Goal: Communication & Community: Answer question/provide support

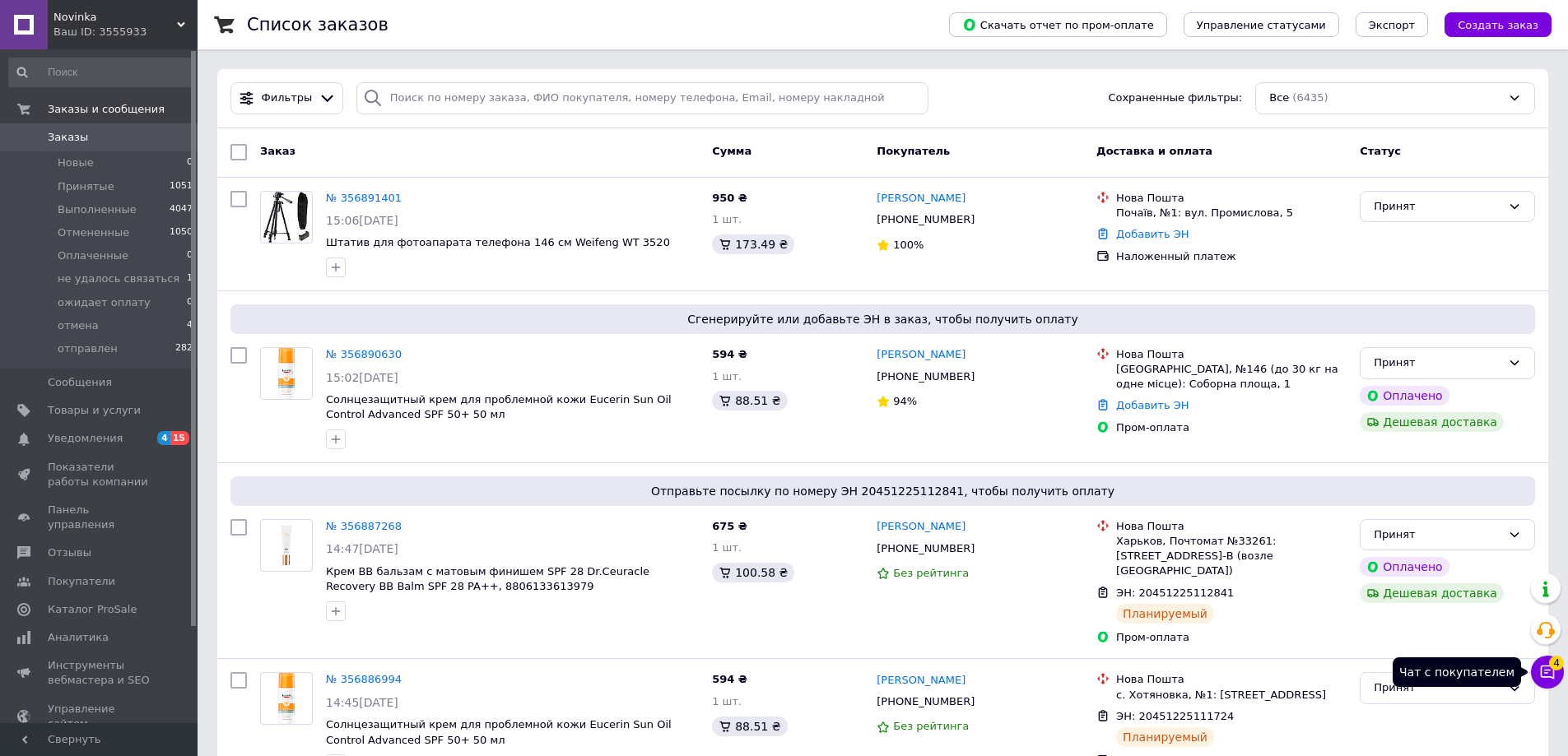
click at [1545, 674] on icon at bounding box center [1547, 672] width 17 height 17
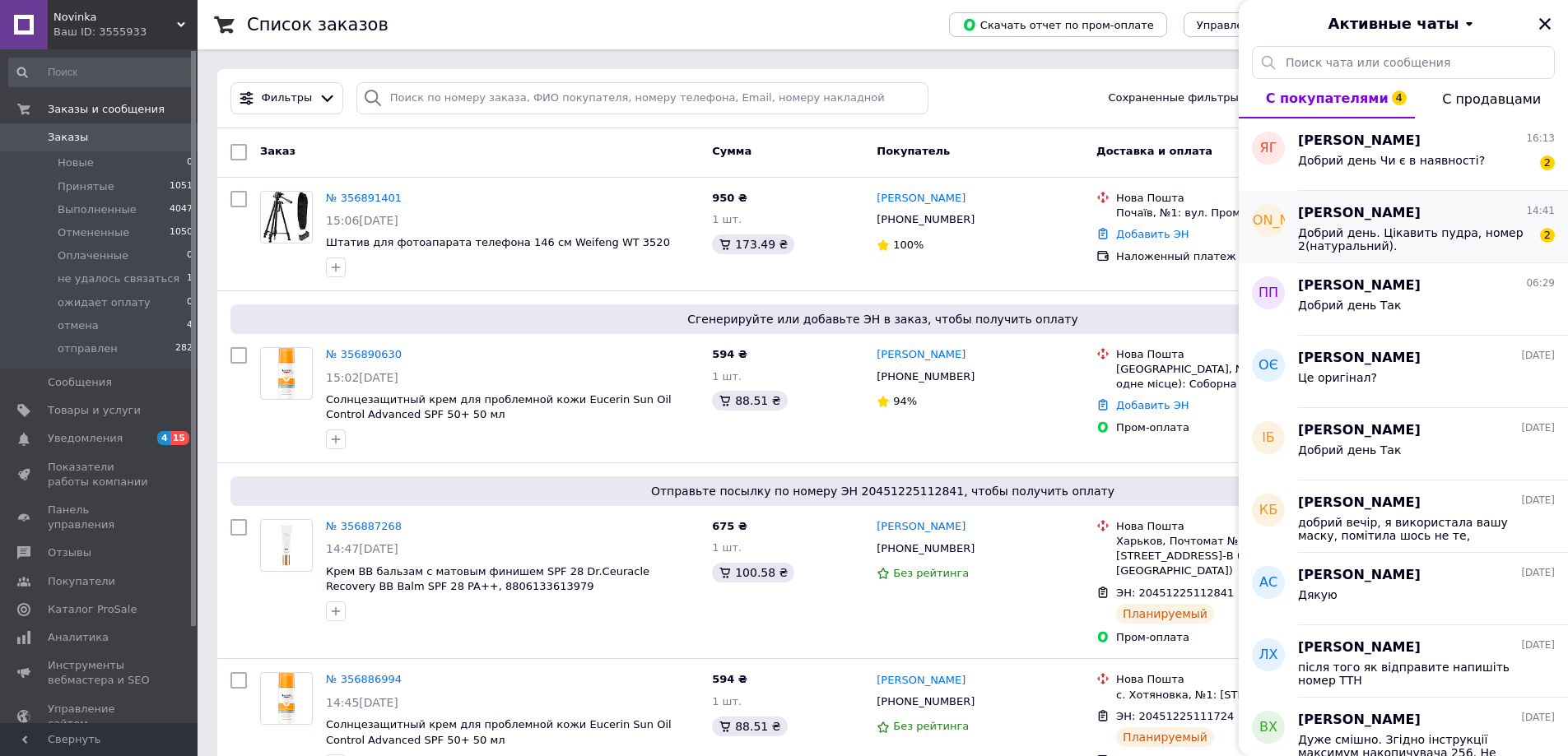
click at [1302, 237] on span "Добрий день. Цікавить пудра, номер 2(натуральний)." at bounding box center [1415, 240] width 234 height 26
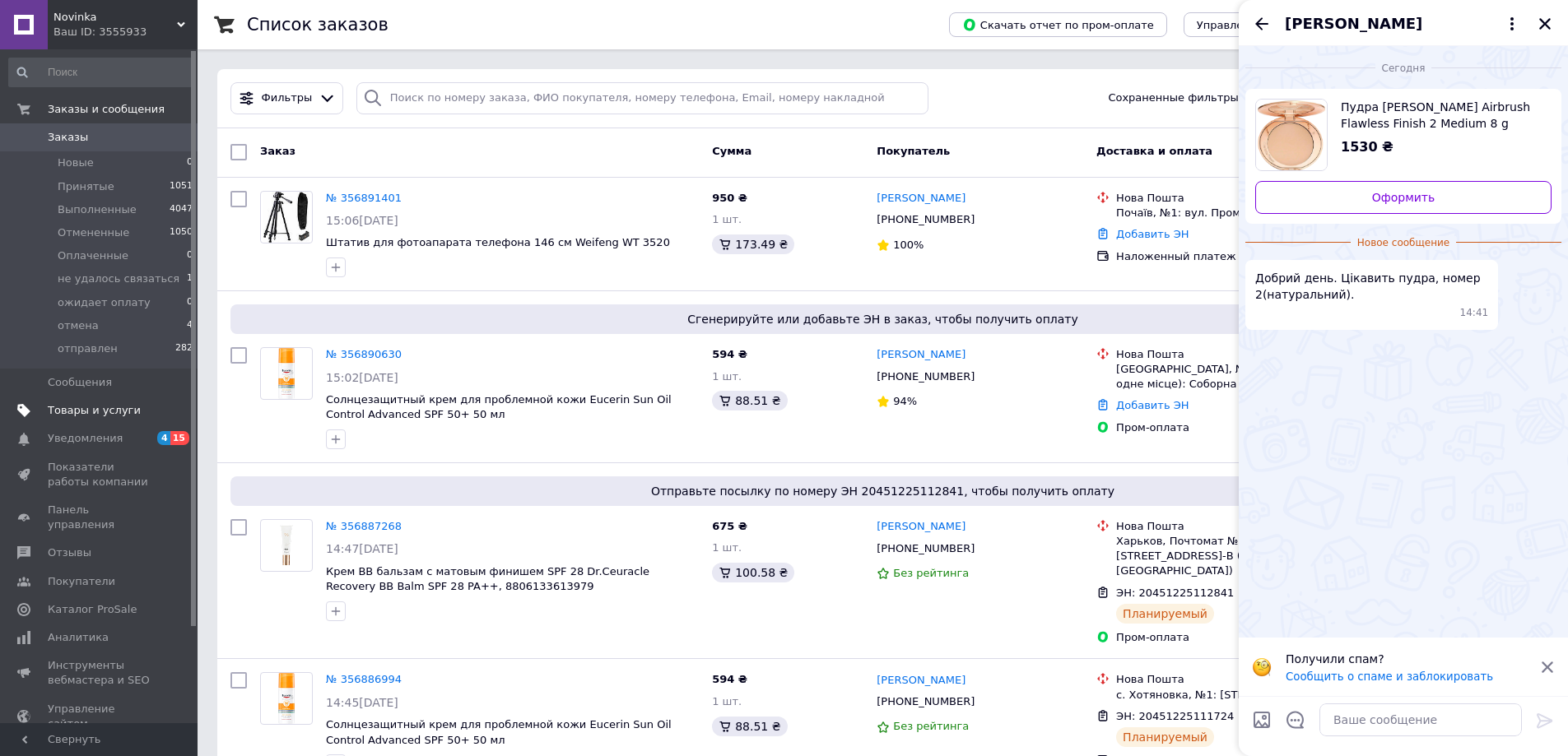
click at [122, 414] on span "Товары и услуги" at bounding box center [94, 411] width 93 height 15
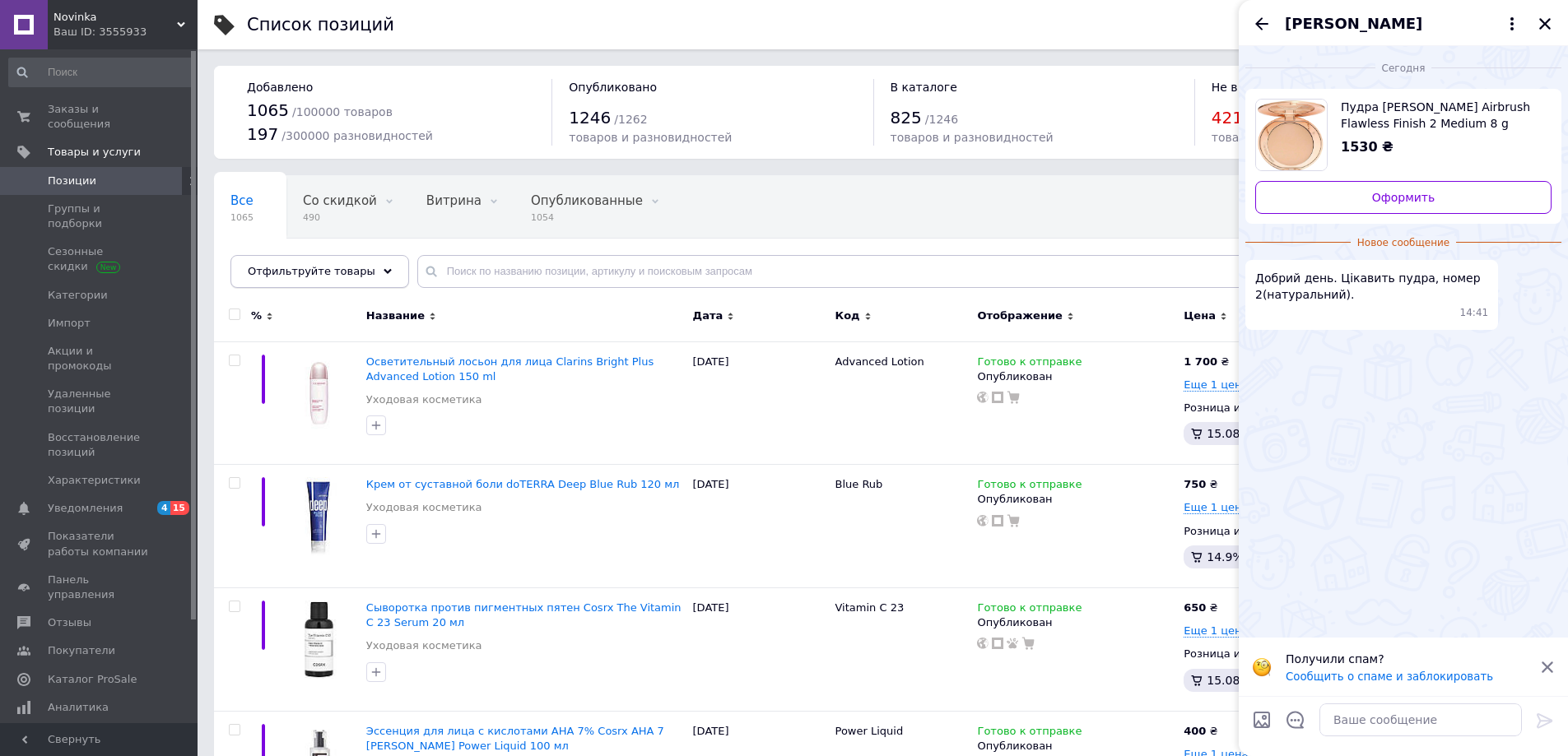
click at [376, 270] on div "Отфильтруйте товары" at bounding box center [320, 271] width 179 height 33
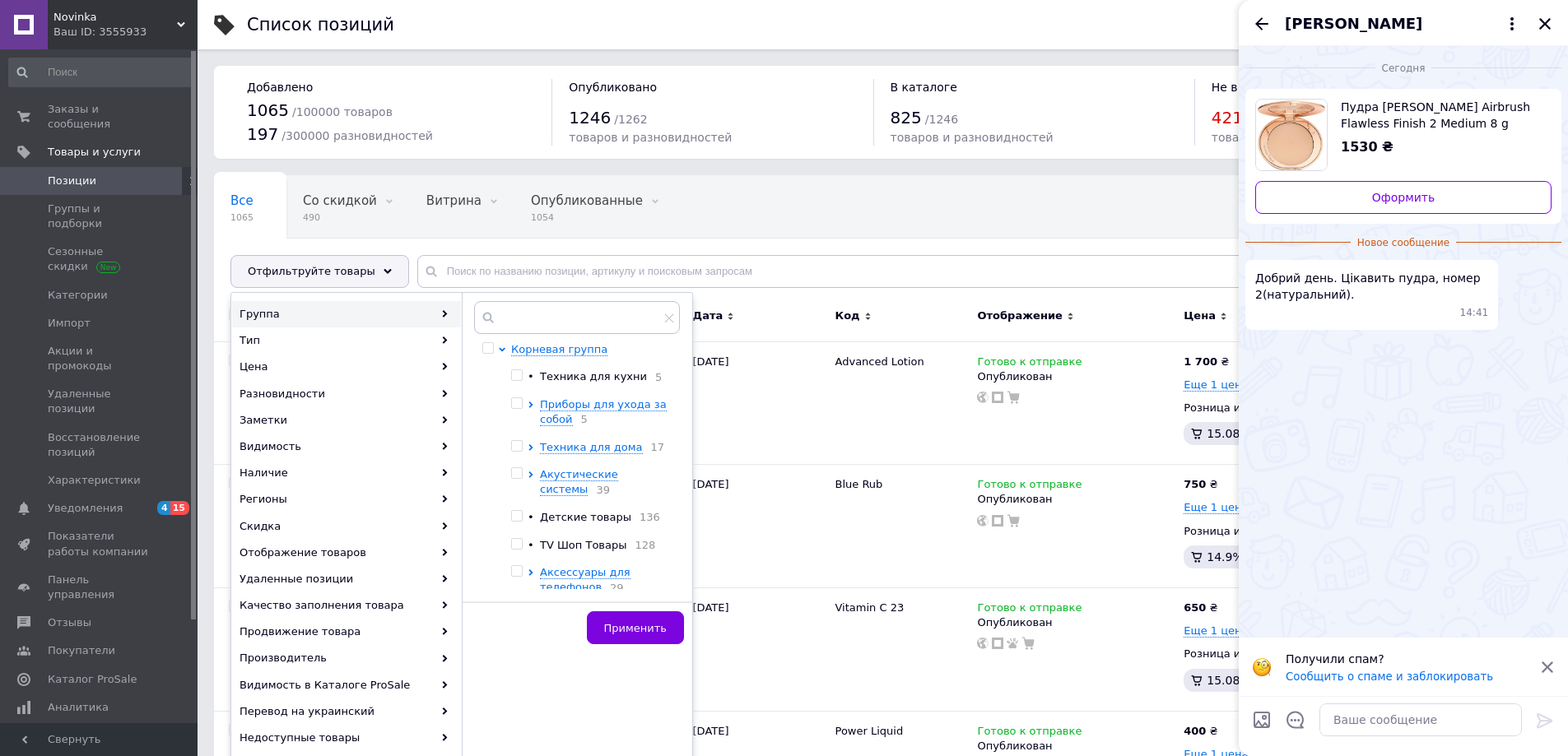
click at [821, 218] on div "Все 1065 Со скидкой 490 Удалить Редактировать Витрина 0 Удалить Редактировать О…" at bounding box center [552, 238] width 675 height 125
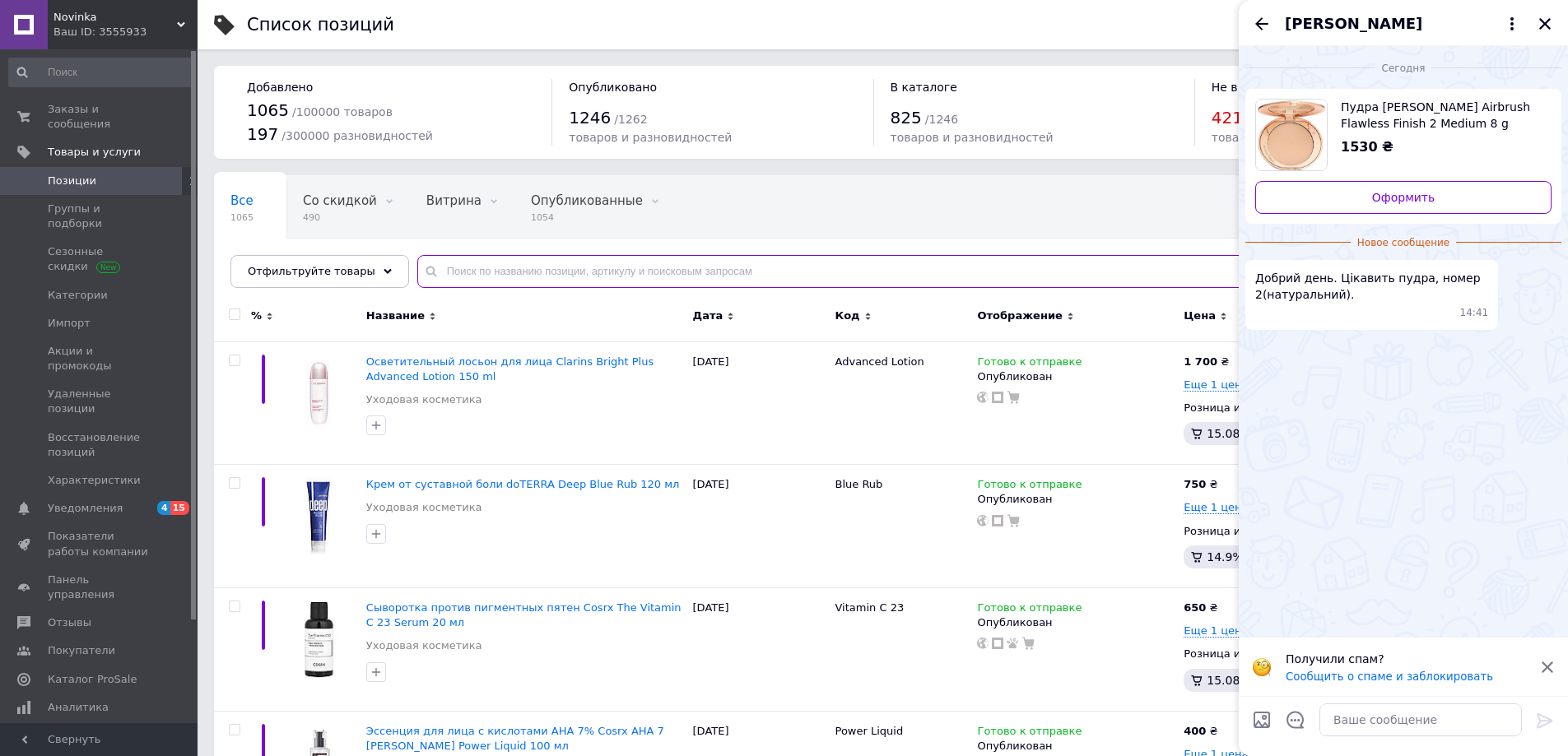
click at [550, 269] on input "text" at bounding box center [976, 271] width 1117 height 33
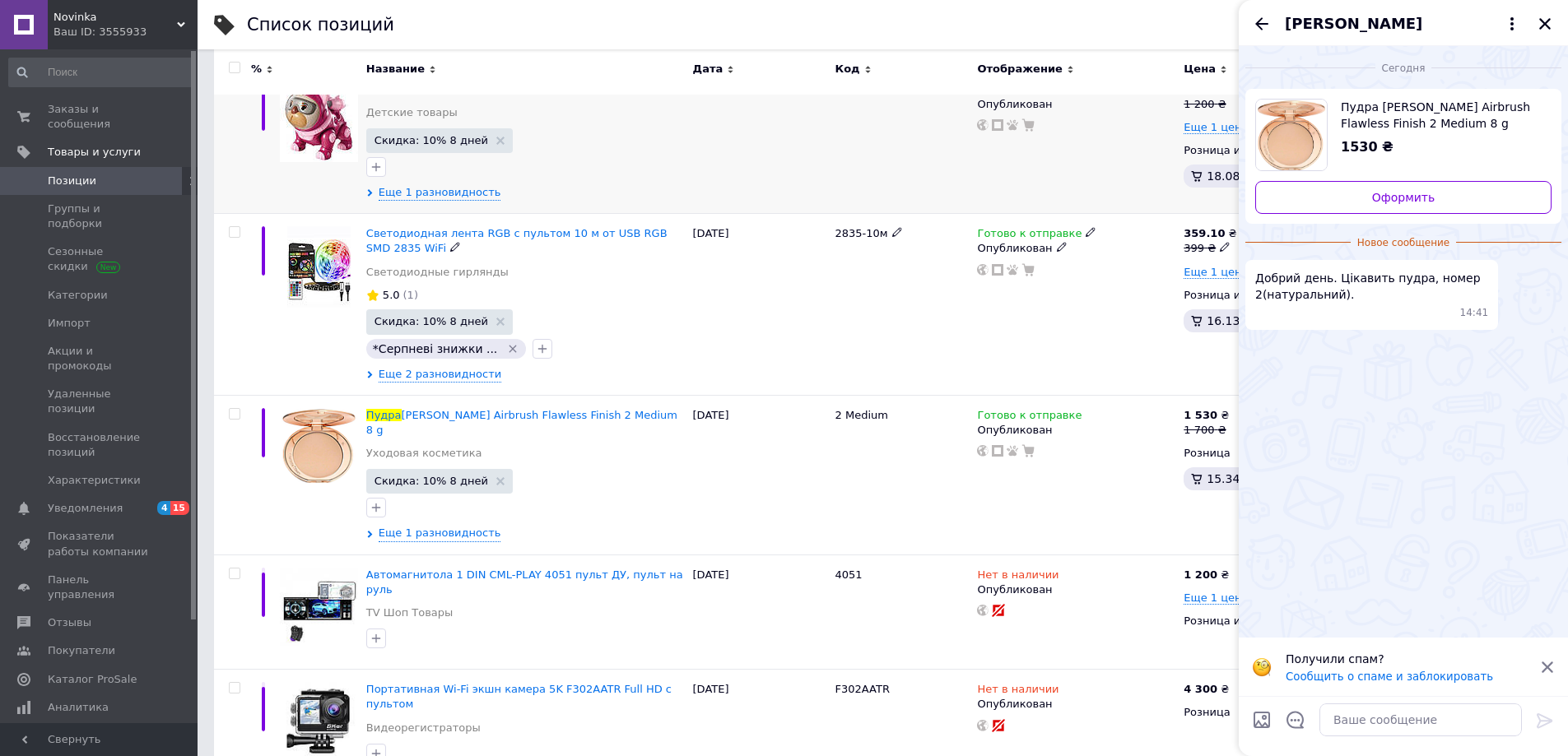
scroll to position [494, 0]
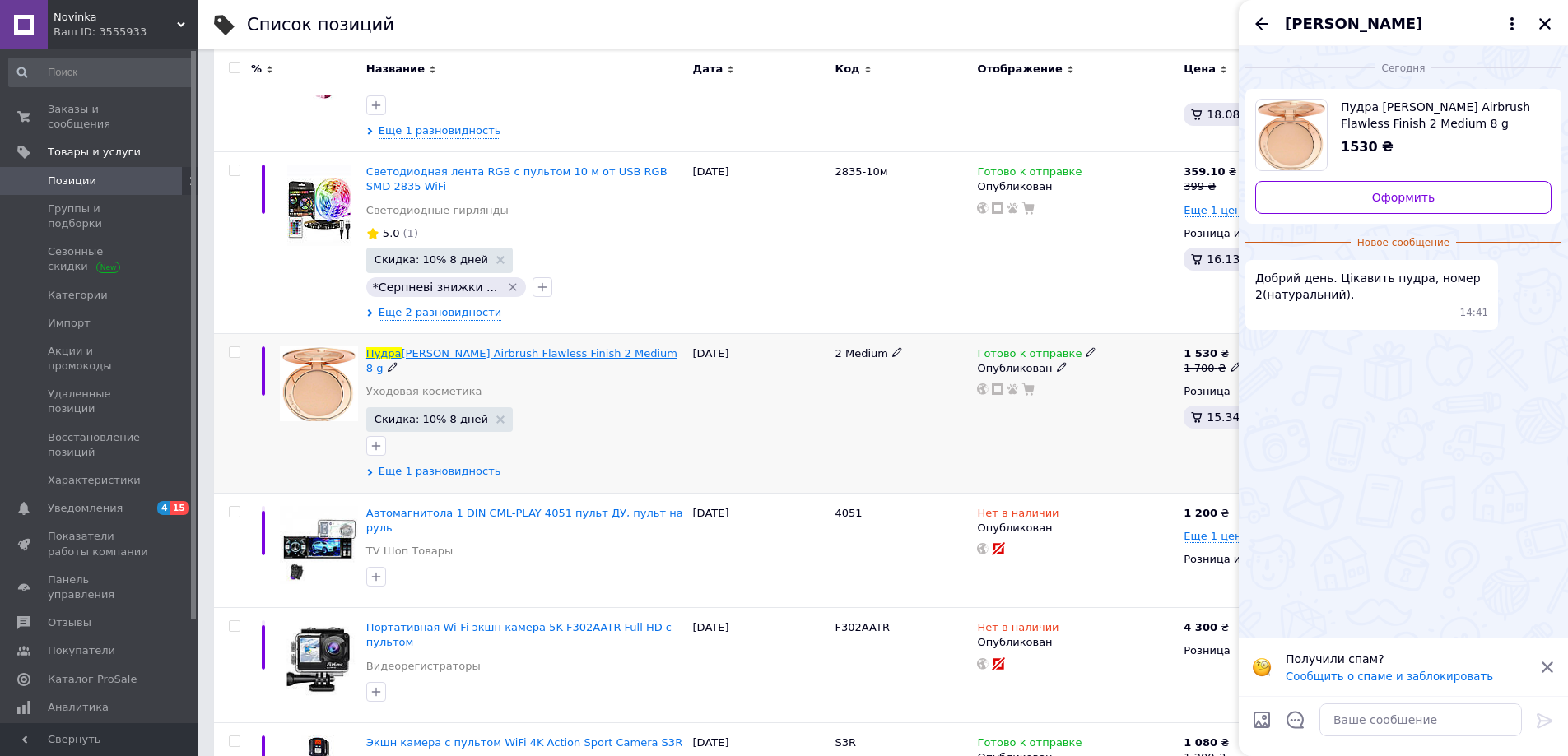
type input "пудра"
click at [598, 356] on span "[PERSON_NAME] Airbrush Flawless Finish 2 Medium 8 g" at bounding box center [521, 360] width 311 height 27
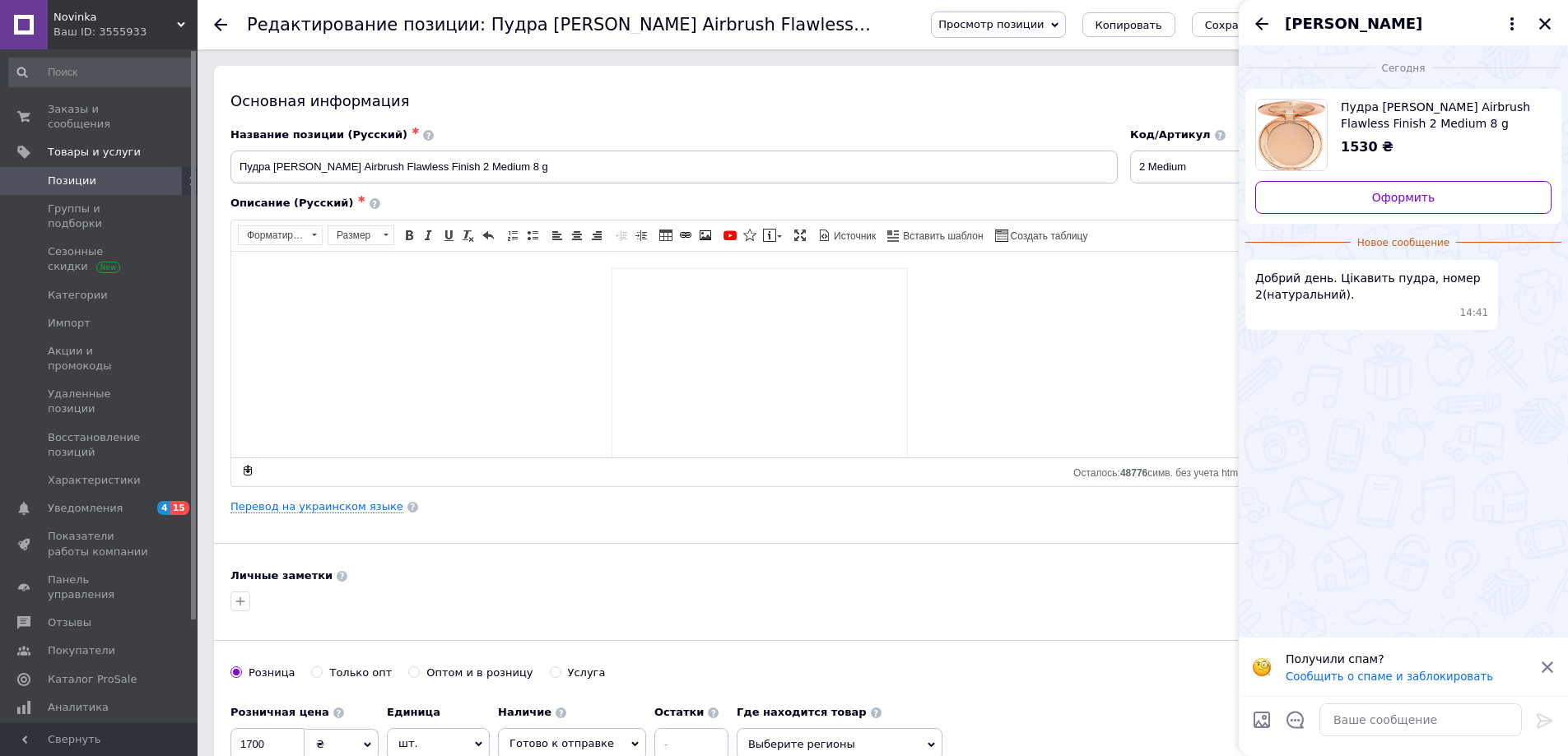
click at [214, 27] on icon at bounding box center [221, 24] width 13 height 13
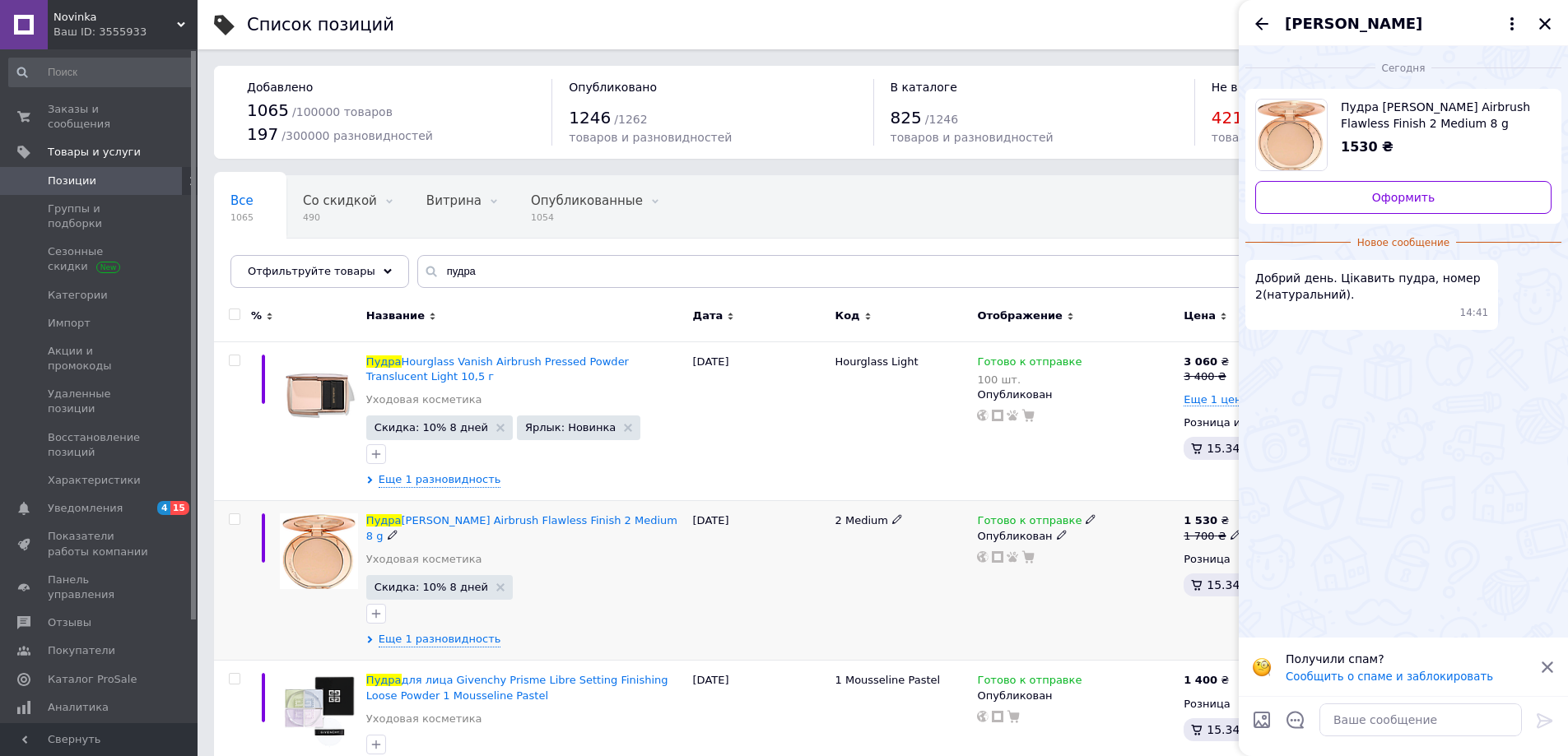
click at [320, 543] on img at bounding box center [319, 551] width 78 height 75
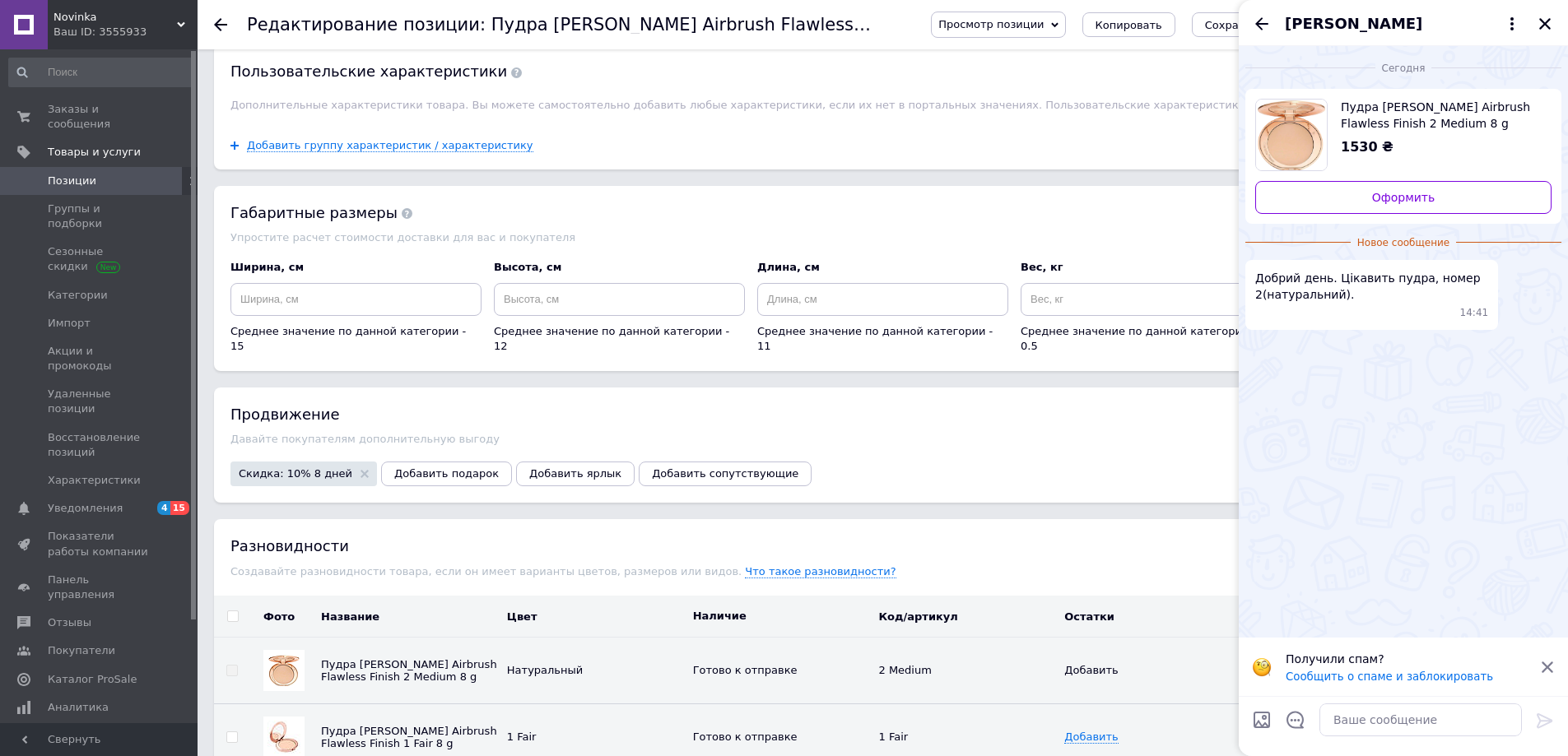
scroll to position [1893, 0]
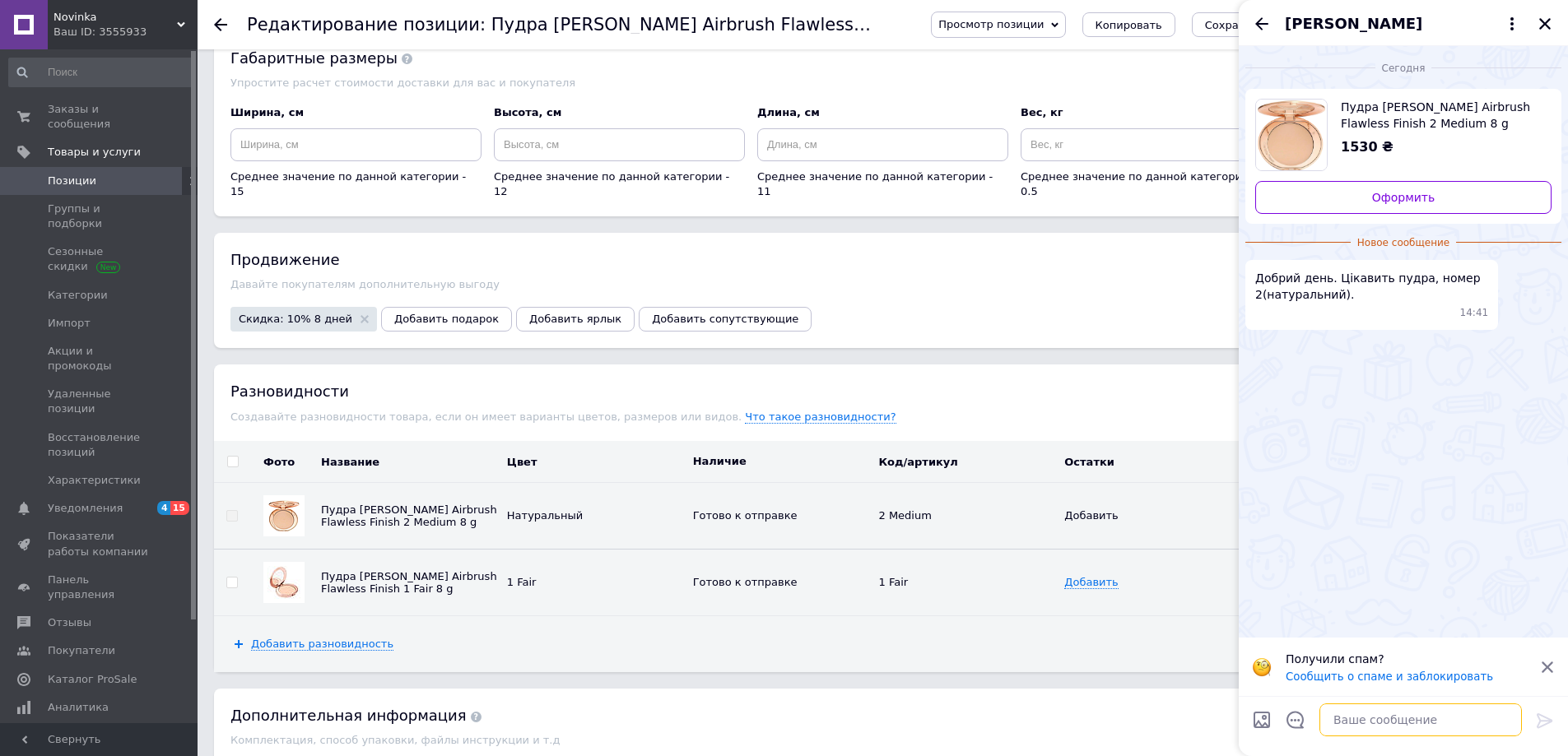
click at [1354, 723] on textarea at bounding box center [1420, 719] width 202 height 33
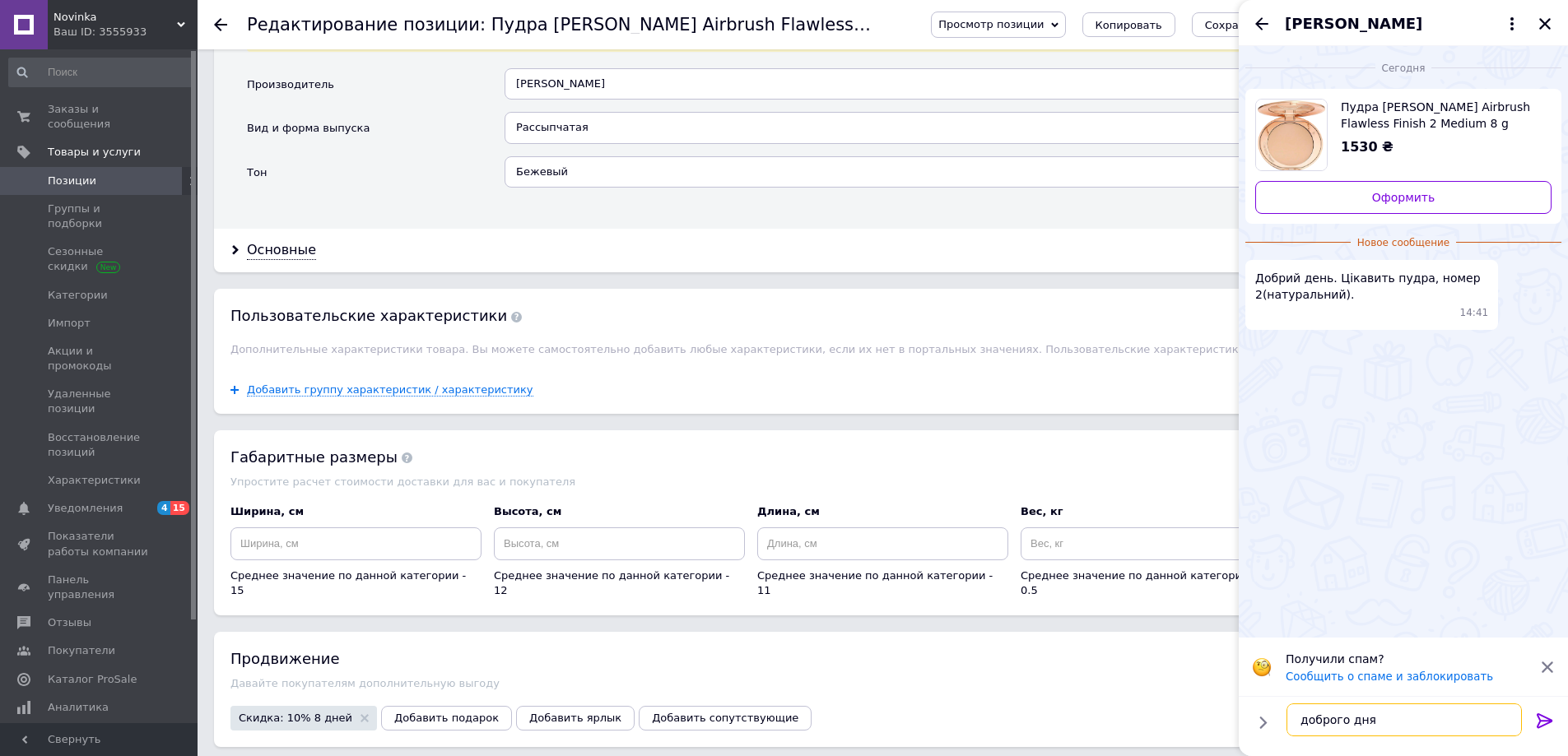
scroll to position [1481, 0]
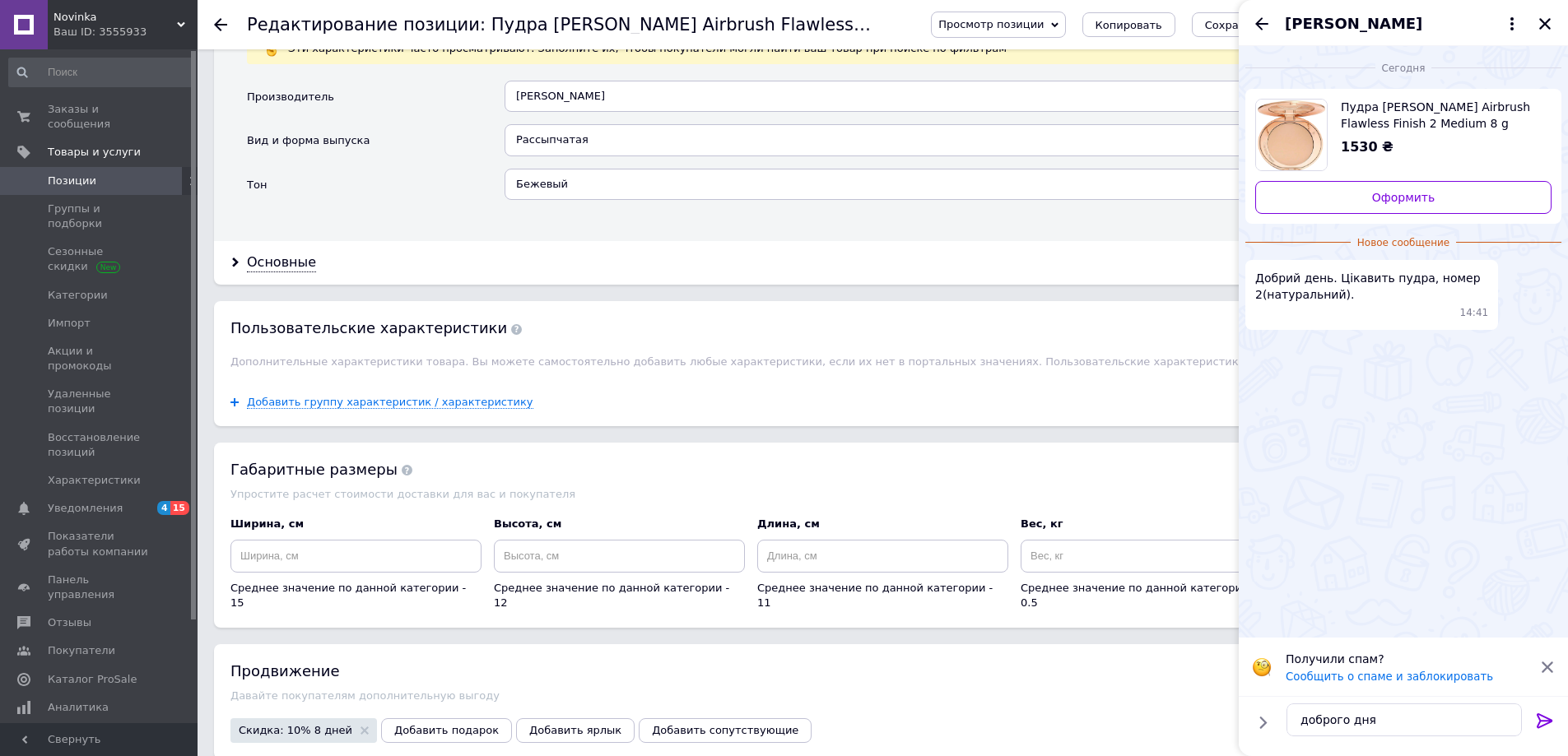
click at [221, 23] on icon at bounding box center [221, 24] width 13 height 13
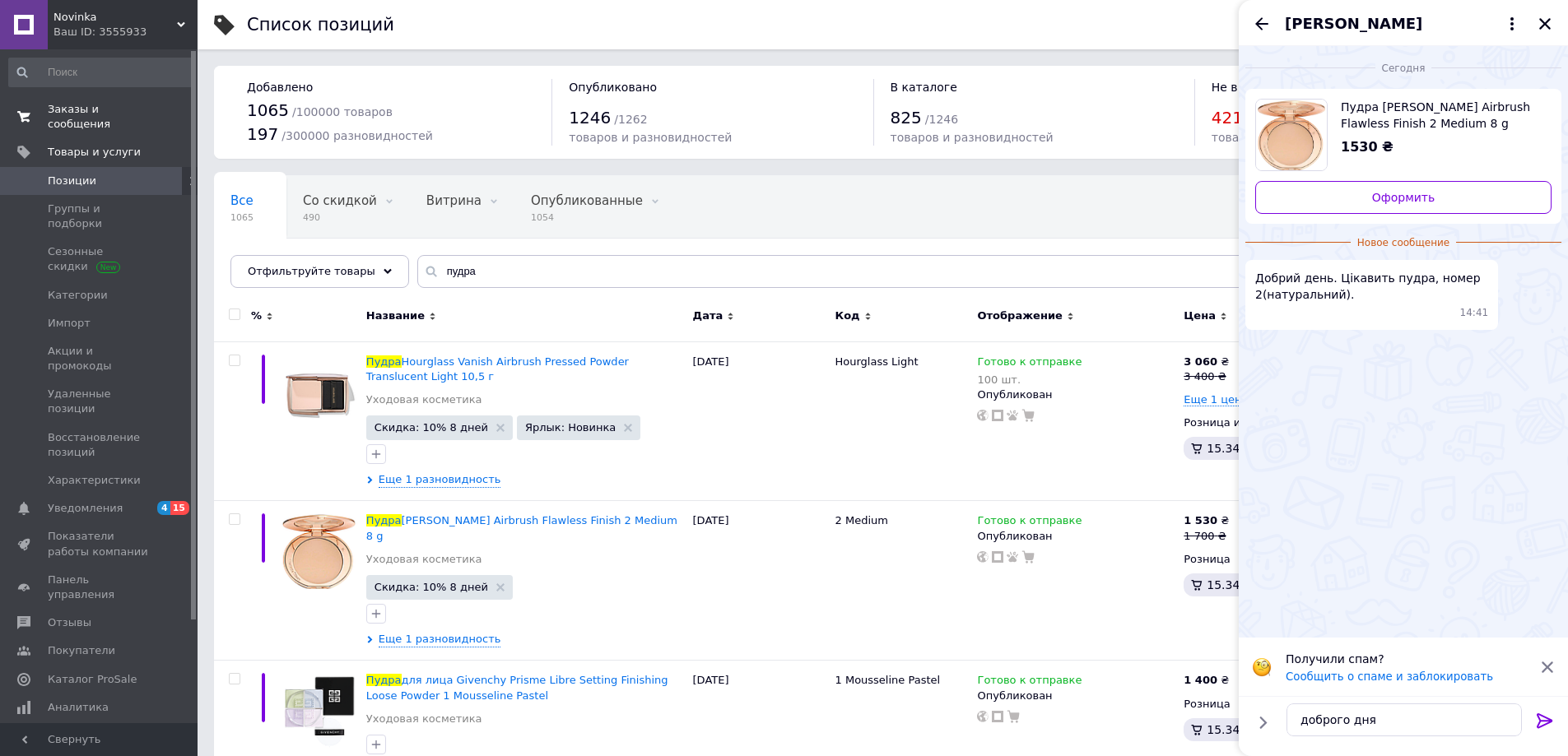
click at [112, 117] on span "Заказы и сообщения" at bounding box center [100, 118] width 104 height 30
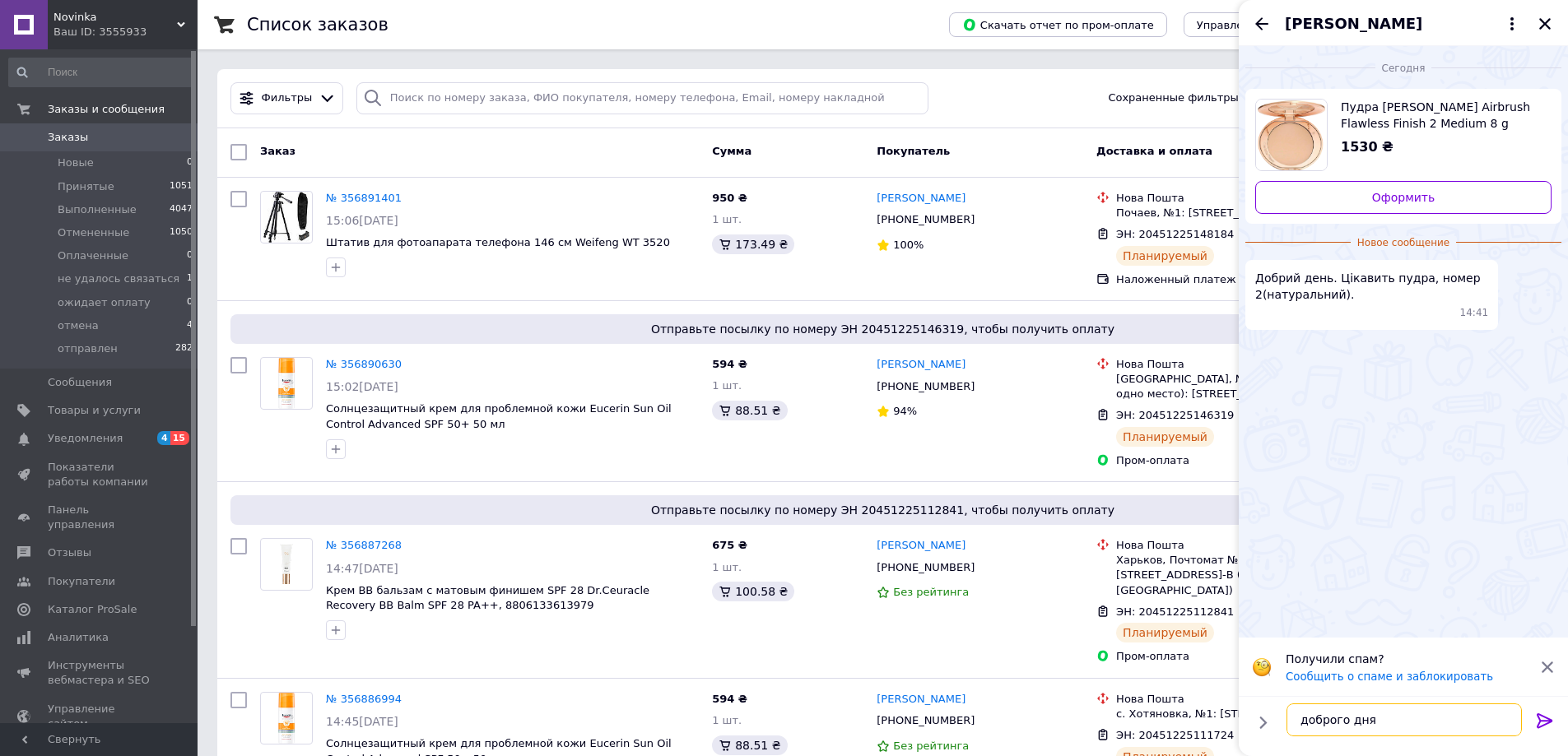
click at [1387, 729] on textarea "доброго дня" at bounding box center [1404, 719] width 235 height 33
type textarea "доброго дня так є в наявності"
click at [1542, 716] on icon at bounding box center [1544, 720] width 20 height 20
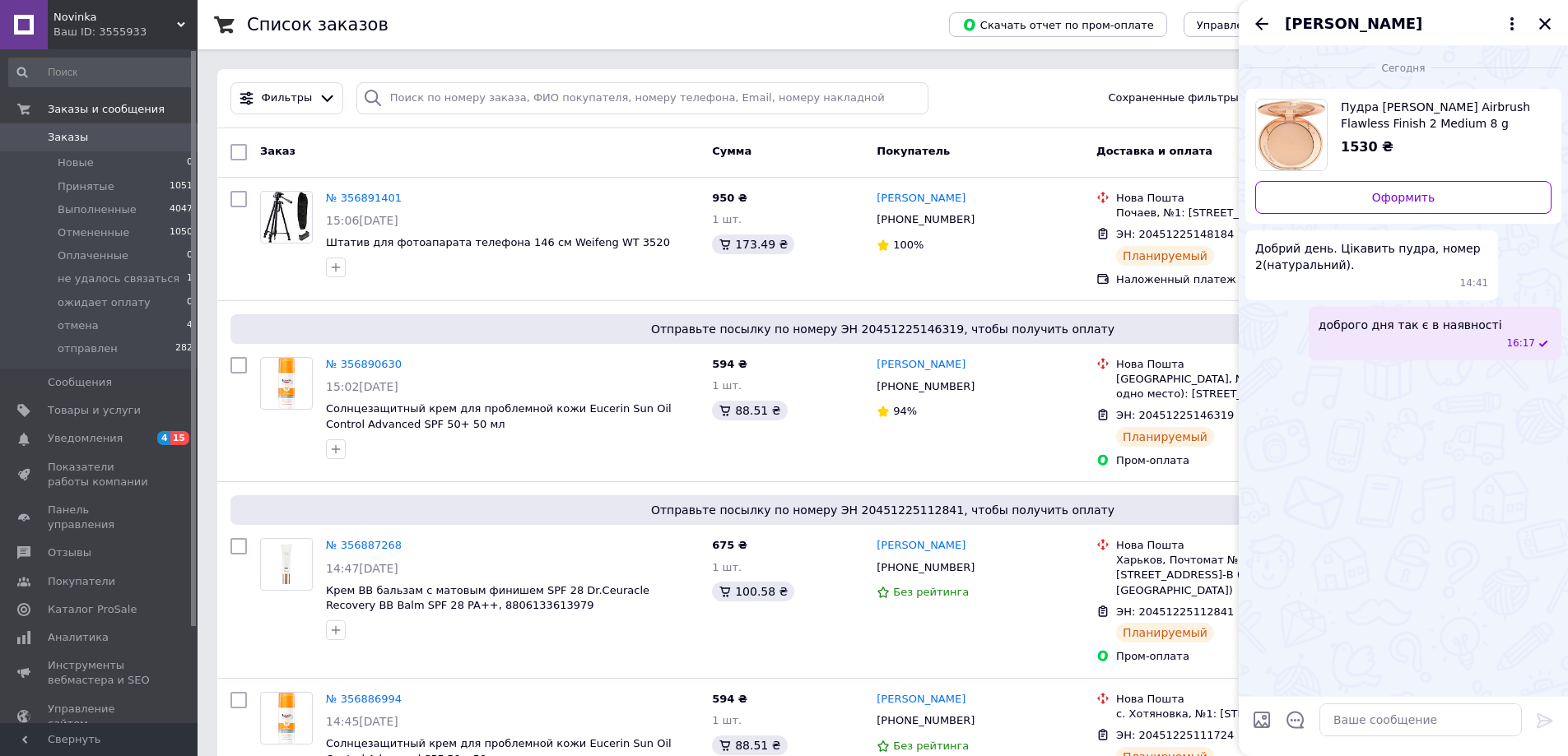
click at [1259, 24] on icon "Назад" at bounding box center [1262, 23] width 13 height 12
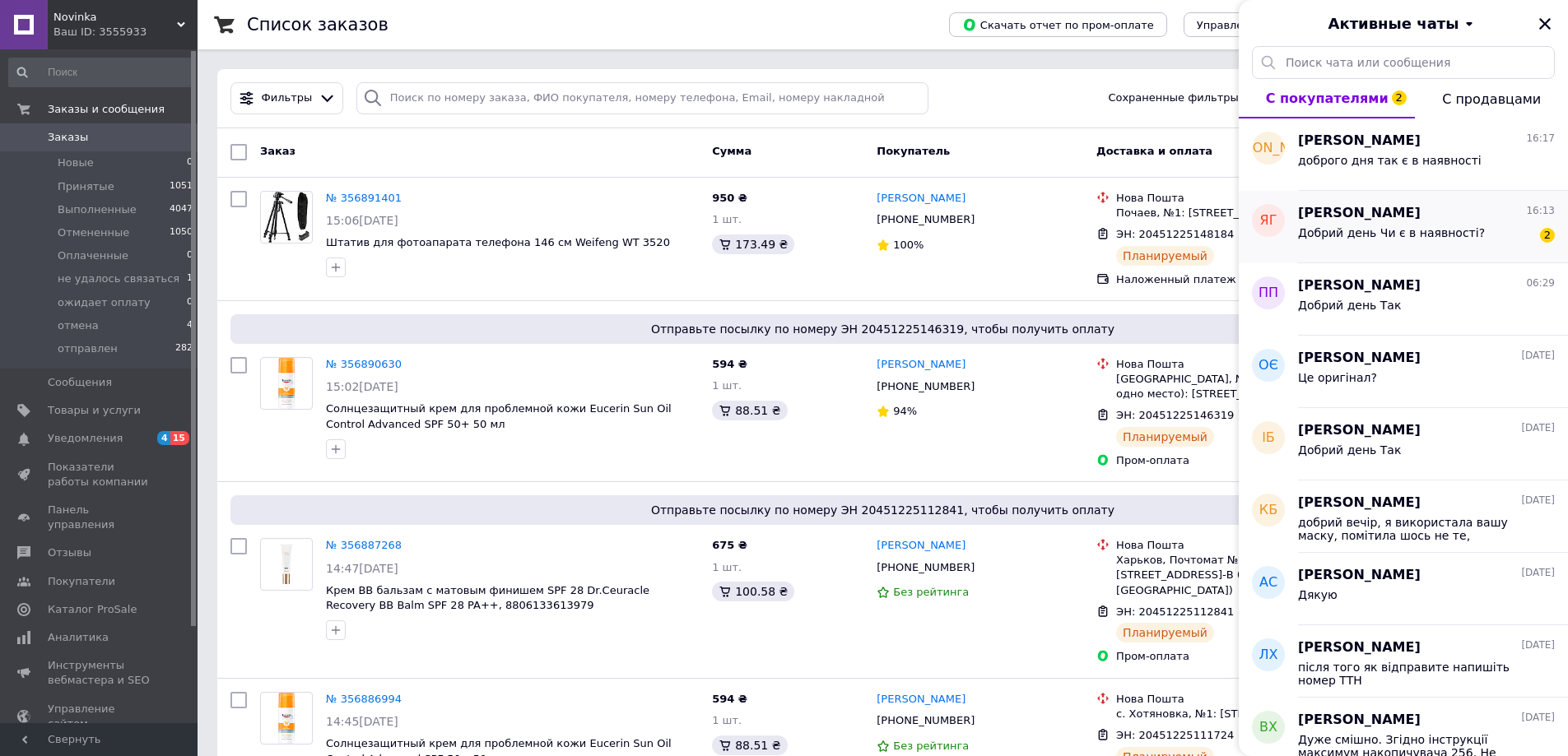
click at [1389, 232] on span "Добрий день Чи є в наявності?" at bounding box center [1391, 233] width 187 height 13
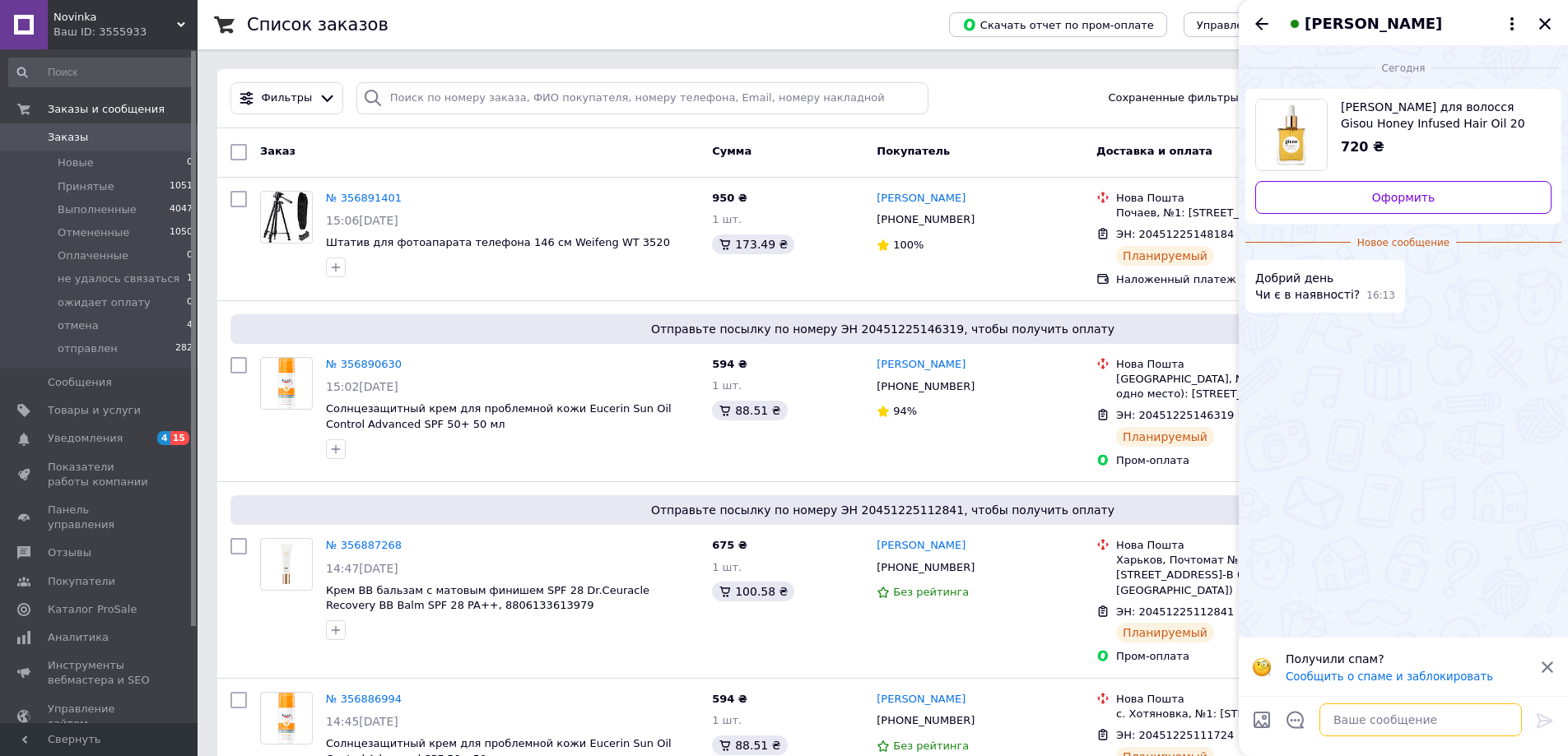
click at [1348, 709] on textarea at bounding box center [1420, 719] width 202 height 33
type textarea "доброго дня! так"
click at [1539, 719] on icon at bounding box center [1544, 720] width 20 height 20
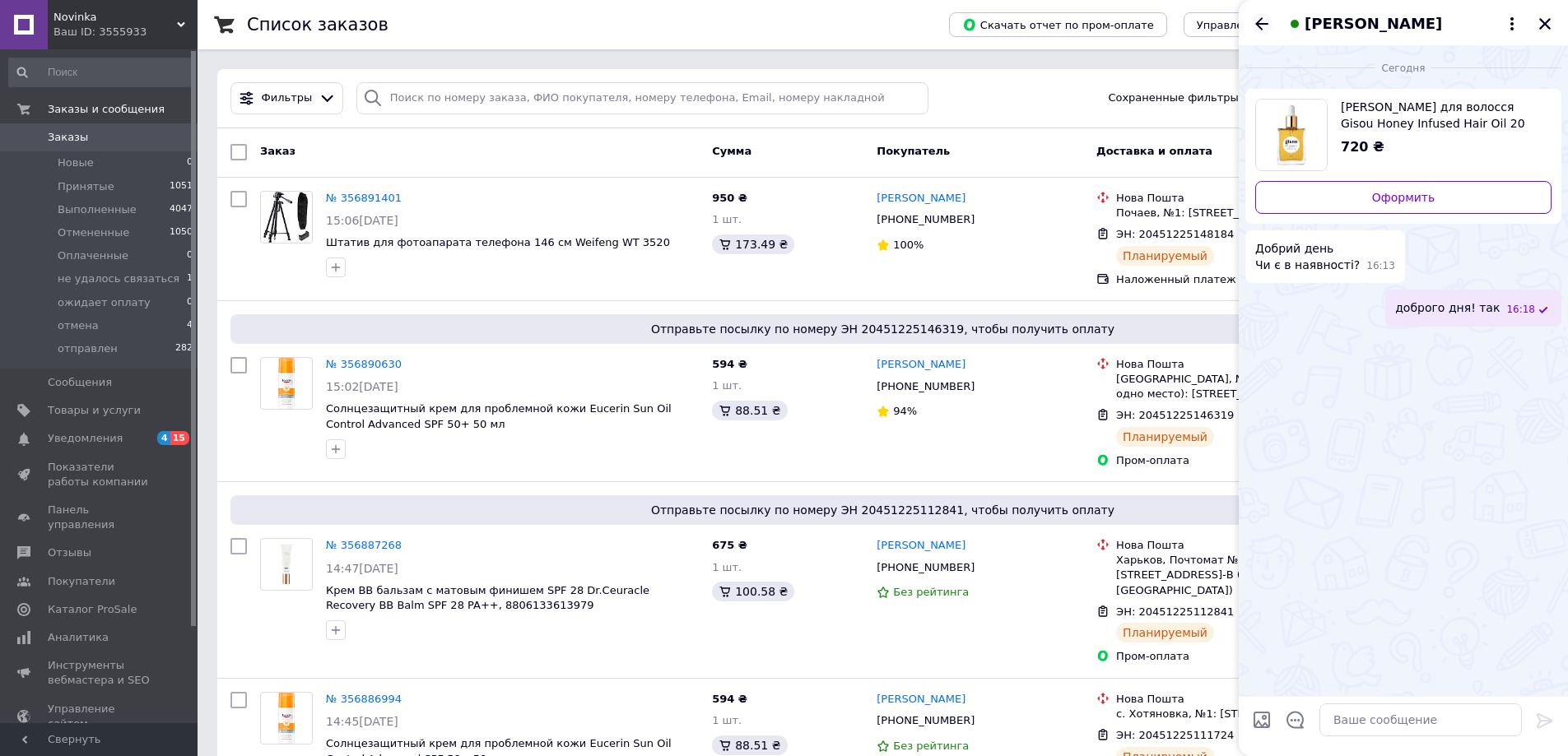
click at [1256, 22] on icon "Назад" at bounding box center [1261, 24] width 20 height 20
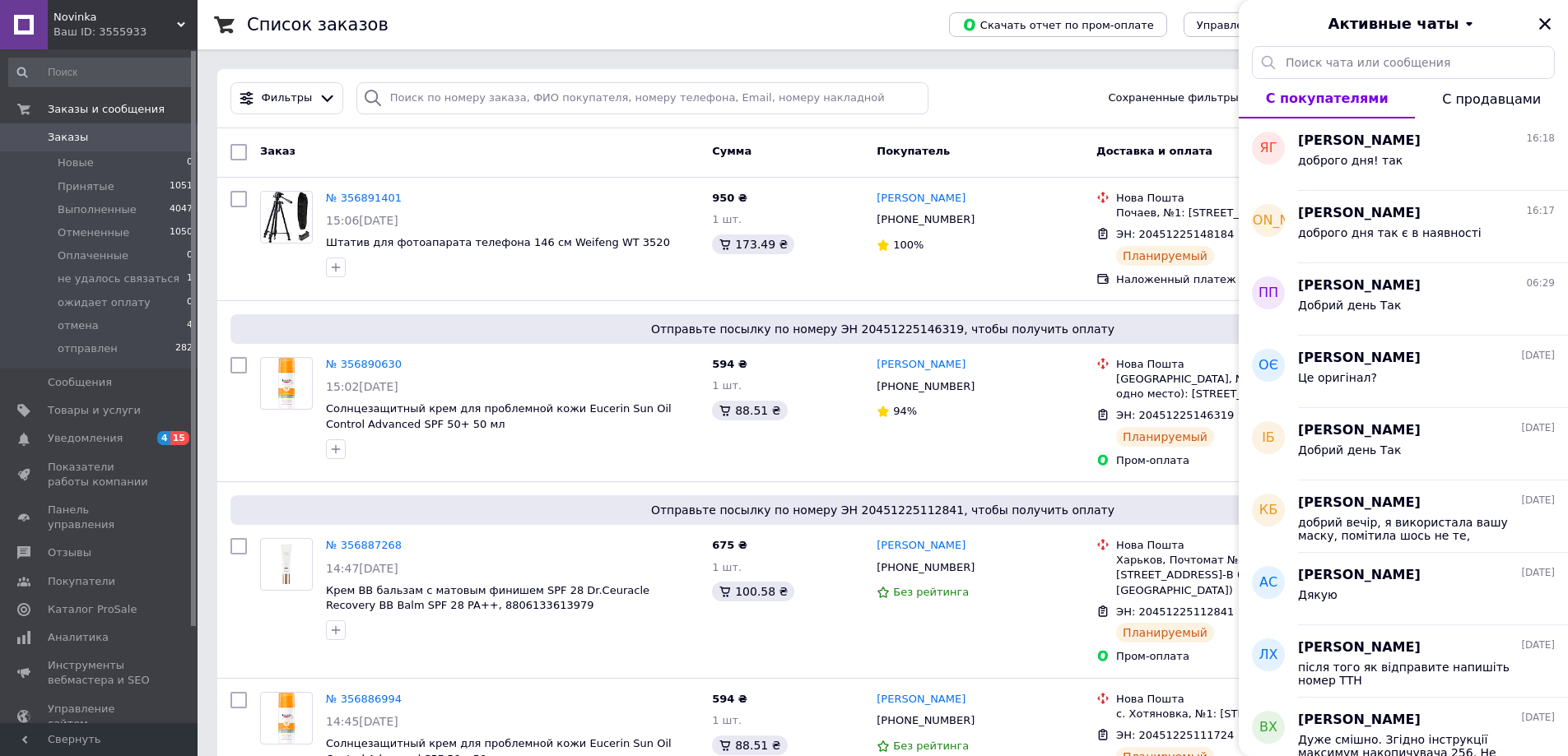
drag, startPoint x: 989, startPoint y: 101, endPoint x: 968, endPoint y: 110, distance: 22.8
click at [987, 100] on div "Фильтры Сохраненные фильтры: Все (6435)" at bounding box center [882, 99] width 1318 height 32
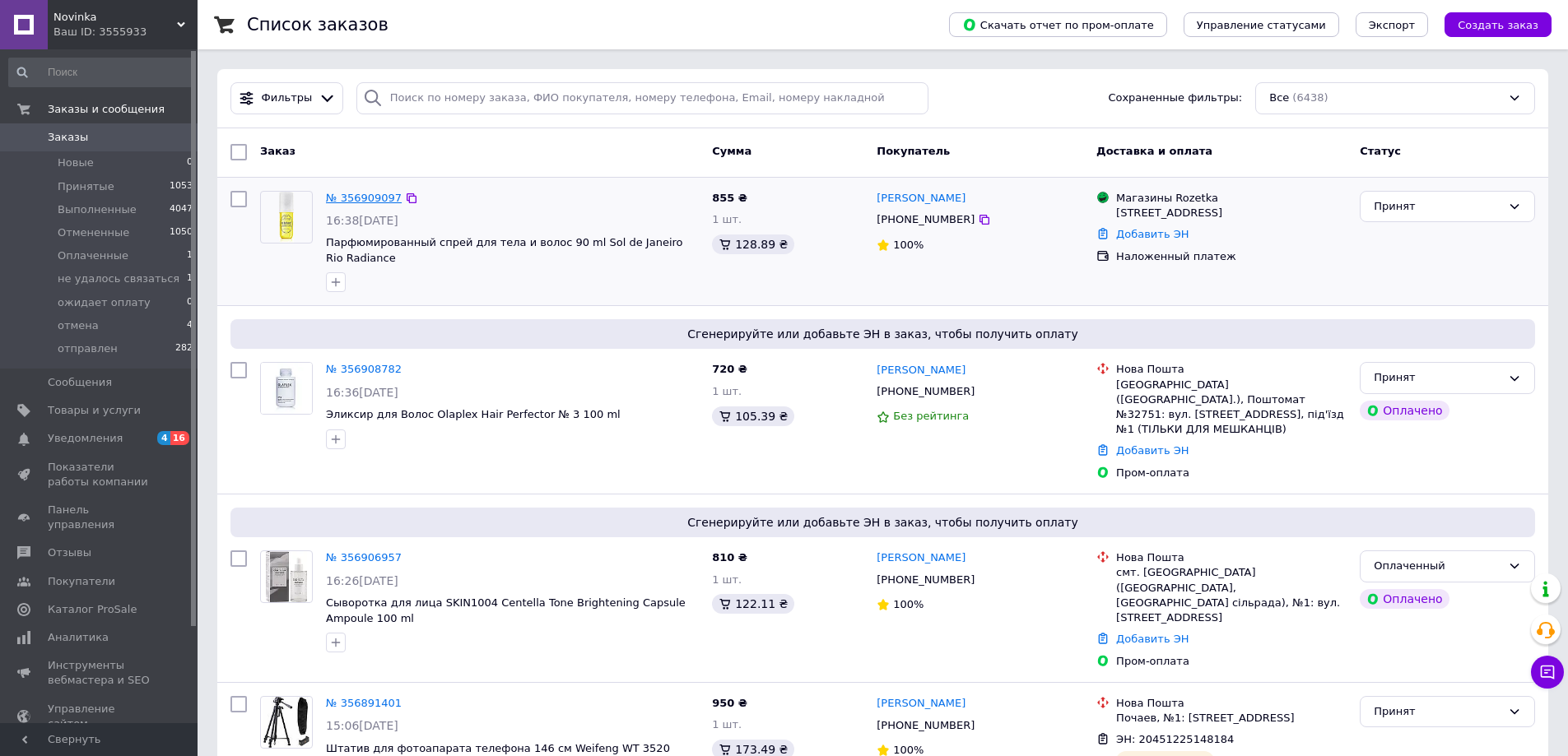
click at [377, 193] on link "№ 356909097" at bounding box center [364, 197] width 76 height 12
